Goal: Transaction & Acquisition: Purchase product/service

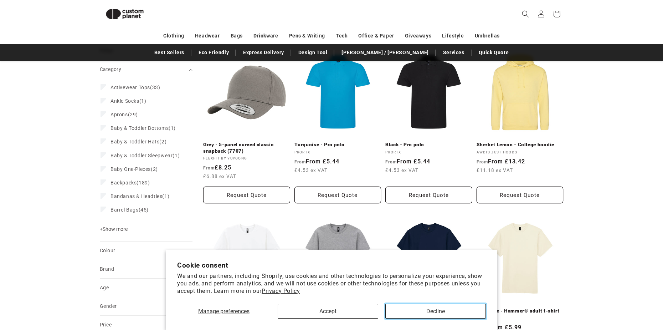
click at [439, 315] on button "Decline" at bounding box center [435, 311] width 100 height 15
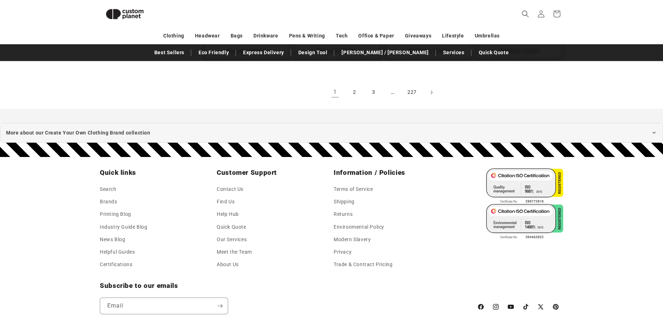
scroll to position [837, 0]
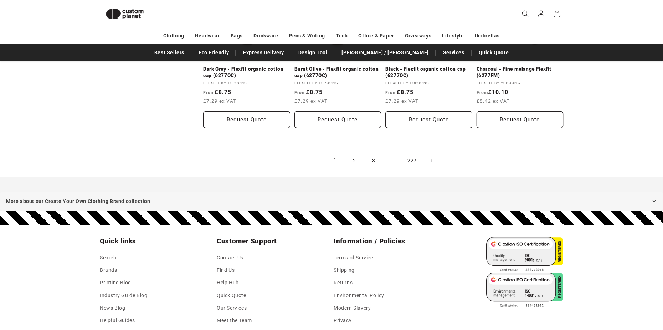
drag, startPoint x: 345, startPoint y: 161, endPoint x: 350, endPoint y: 161, distance: 5.3
click at [346, 161] on ul "1 2 3 … 227" at bounding box center [383, 161] width 360 height 16
click at [350, 161] on link "2" at bounding box center [354, 161] width 16 height 16
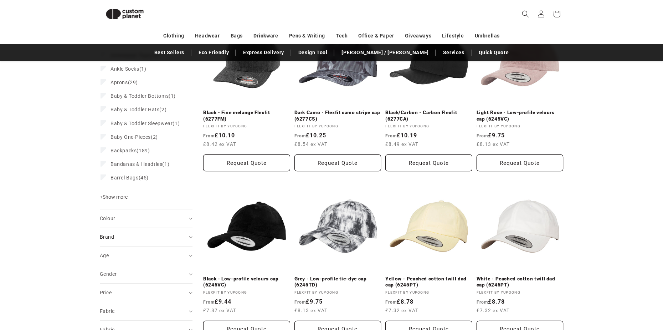
scroll to position [133, 0]
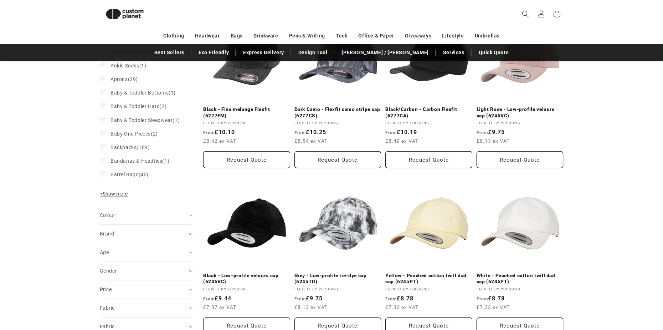
click at [117, 196] on span "+ Show more" at bounding box center [114, 194] width 28 height 6
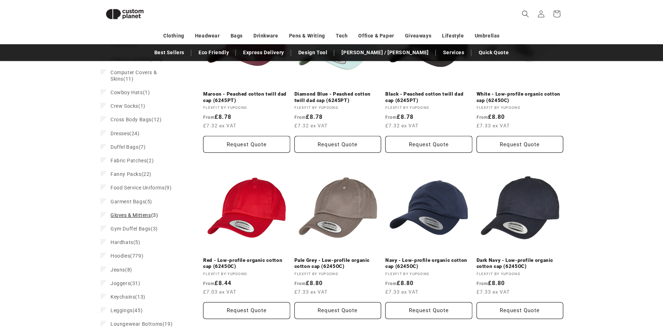
scroll to position [489, 0]
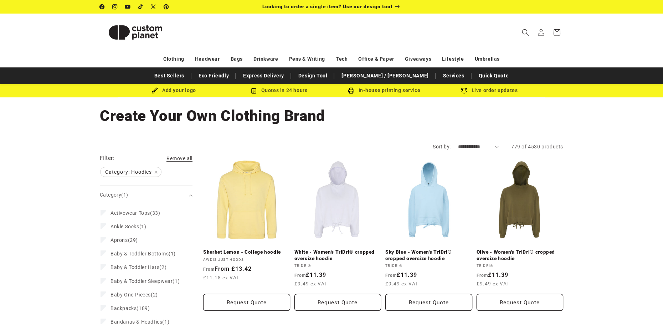
click at [239, 249] on link "Sherbet Lemon - College hoodie" at bounding box center [246, 252] width 87 height 6
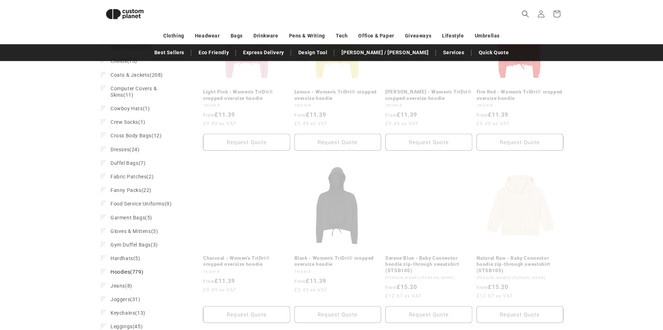
scroll to position [461, 0]
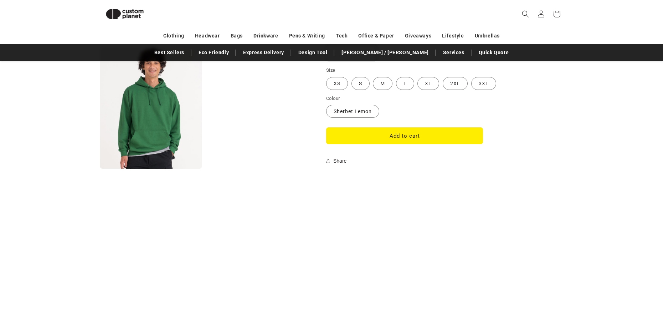
scroll to position [632, 0]
